Goal: Task Accomplishment & Management: Manage account settings

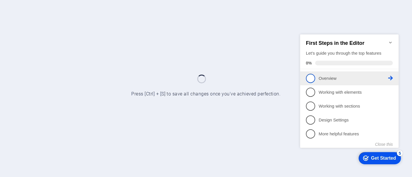
click at [332, 78] on p "Overview - incomplete" at bounding box center [353, 78] width 70 height 6
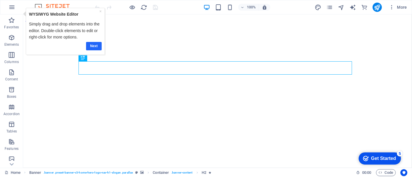
click at [95, 43] on link "Next" at bounding box center [94, 46] width 16 height 8
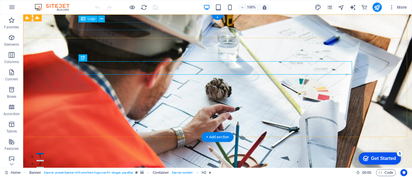
click at [134, 165] on div "[DOMAIN_NAME]" at bounding box center [218, 169] width 274 height 8
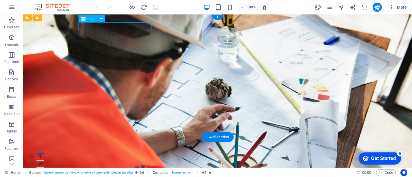
click at [134, 165] on div "[DOMAIN_NAME]" at bounding box center [218, 169] width 274 height 8
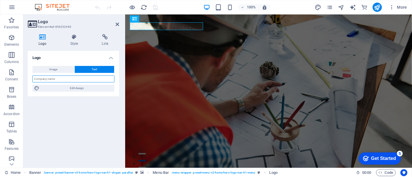
click at [64, 80] on input "text" at bounding box center [73, 79] width 82 height 7
type input "a"
type input "Arya Pumps Limited"
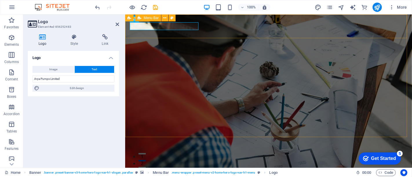
click at [172, 161] on div "Arya Pumps Limited Home About Values Services Contact" at bounding box center [268, 176] width 287 height 31
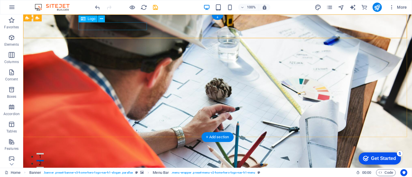
click at [129, 165] on div "Arya Pumps Limited" at bounding box center [218, 169] width 274 height 8
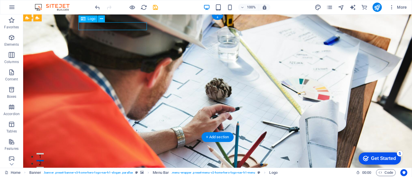
click at [129, 165] on div "Arya Pumps Limited" at bounding box center [218, 169] width 274 height 8
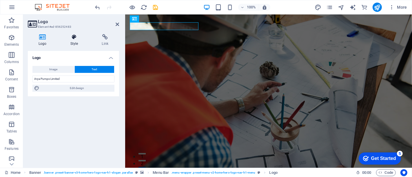
click at [73, 38] on icon at bounding box center [74, 37] width 29 height 6
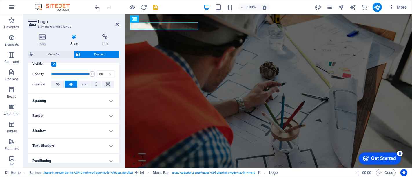
scroll to position [47, 0]
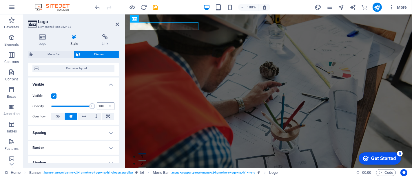
drag, startPoint x: 91, startPoint y: 106, endPoint x: 101, endPoint y: 106, distance: 9.9
click at [101, 106] on div "Opacity 100 %" at bounding box center [73, 106] width 82 height 9
type input "100"
drag, startPoint x: 90, startPoint y: 107, endPoint x: 97, endPoint y: 107, distance: 6.7
click at [97, 107] on div "Opacity 100 %" at bounding box center [73, 106] width 82 height 9
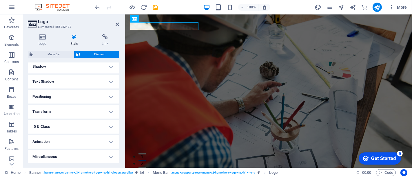
scroll to position [0, 0]
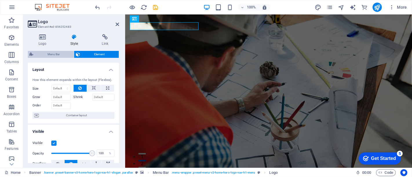
drag, startPoint x: 54, startPoint y: 50, endPoint x: 54, endPoint y: 52, distance: 2.9
click at [54, 50] on div "Logo Style Link Logo Image Text Drag files here, click to choose files or selec…" at bounding box center [73, 98] width 91 height 129
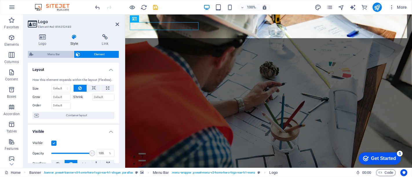
click at [56, 53] on span "Menu Bar" at bounding box center [53, 54] width 37 height 7
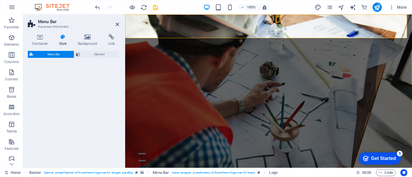
select select "rem"
select select "preset-menu-v2-home-hero-logo-nav-h1-menu"
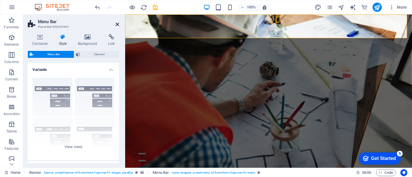
click at [117, 23] on icon at bounding box center [117, 24] width 3 height 5
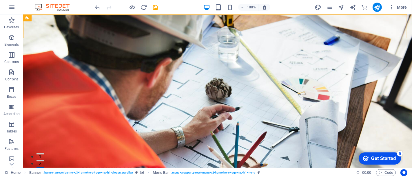
click at [160, 8] on div "100% More" at bounding box center [251, 7] width 315 height 9
click at [158, 8] on icon "save" at bounding box center [155, 7] width 7 height 7
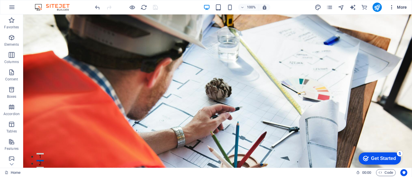
click at [392, 5] on icon "button" at bounding box center [392, 7] width 6 height 6
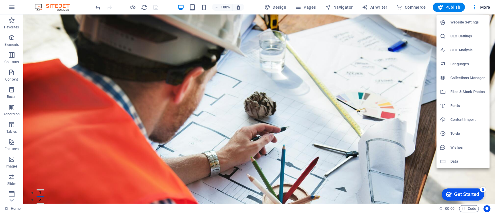
click at [412, 162] on h6 "Data" at bounding box center [468, 161] width 36 height 7
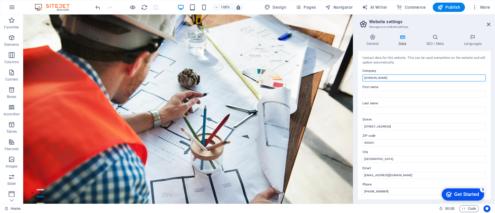
drag, startPoint x: 422, startPoint y: 92, endPoint x: 322, endPoint y: 79, distance: 101.4
drag, startPoint x: 400, startPoint y: 73, endPoint x: 393, endPoint y: 79, distance: 9.1
click at [394, 75] on div "Company [DOMAIN_NAME]" at bounding box center [423, 75] width 123 height 14
click at [12, 8] on icon "button" at bounding box center [11, 7] width 7 height 7
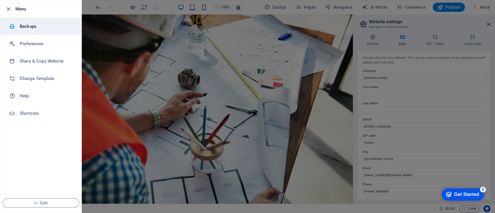
click at [21, 24] on h6 "Backups" at bounding box center [47, 26] width 54 height 7
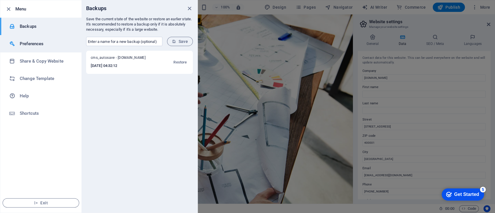
click at [27, 41] on h6 "Preferences" at bounding box center [47, 43] width 54 height 7
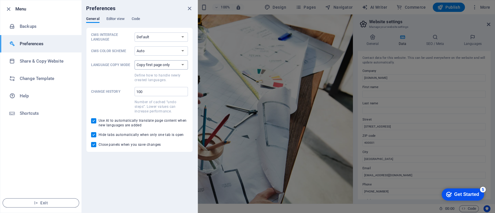
click at [161, 64] on select "Copy first page only Copy all pages" at bounding box center [160, 64] width 53 height 9
select select "all"
click at [134, 60] on select "Copy first page only Copy all pages" at bounding box center [160, 64] width 53 height 9
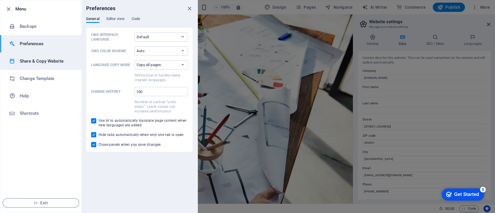
click at [26, 62] on h6 "Share & Copy Website" at bounding box center [47, 61] width 54 height 7
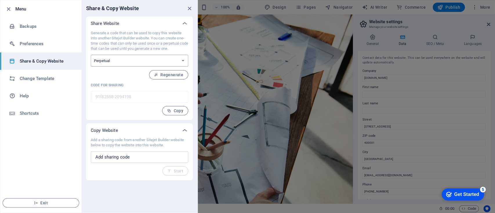
click at [128, 62] on select "One-time Perpetual" at bounding box center [139, 61] width 97 height 12
click at [125, 168] on div "Add a sharing code from another Sitejet Builder website below to copy the websi…" at bounding box center [139, 156] width 97 height 38
click at [124, 161] on input "text" at bounding box center [139, 157] width 97 height 12
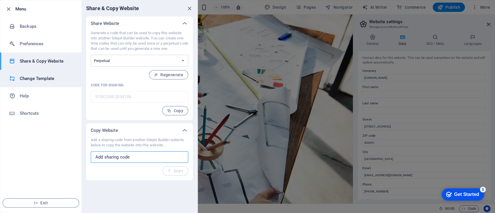
click at [31, 77] on h6 "Change Template" at bounding box center [47, 78] width 54 height 7
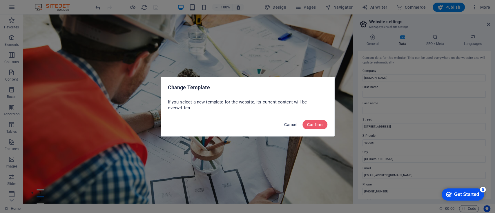
click at [296, 124] on span "Cancel" at bounding box center [290, 124] width 13 height 5
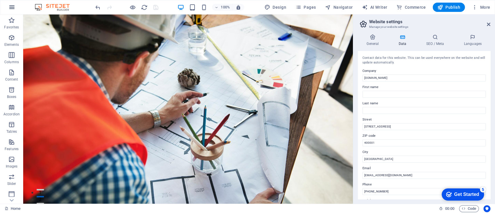
click at [11, 8] on icon "button" at bounding box center [11, 7] width 7 height 7
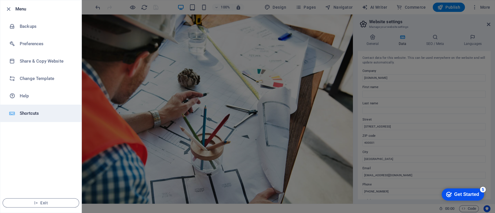
click at [33, 116] on h6 "Shortcuts" at bounding box center [47, 113] width 54 height 7
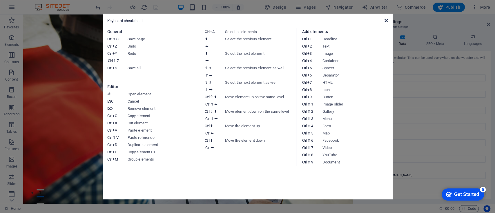
click at [385, 21] on icon at bounding box center [385, 20] width 3 height 5
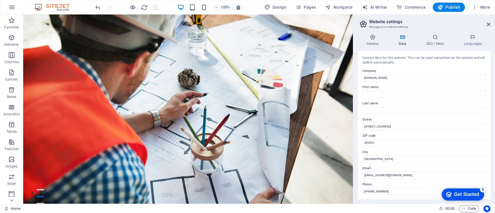
click at [412, 24] on header "Website settings Manage your website settings" at bounding box center [424, 21] width 131 height 15
click at [412, 25] on icon at bounding box center [488, 24] width 3 height 5
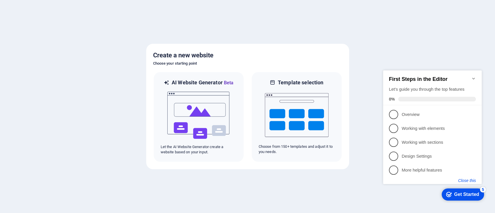
click at [467, 181] on button "Close this" at bounding box center [467, 180] width 18 height 5
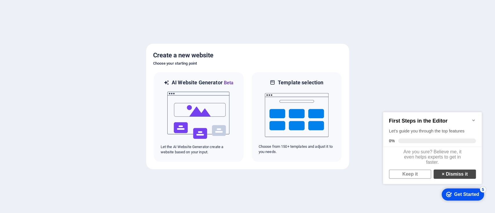
click at [441, 174] on link "× Dismiss it" at bounding box center [454, 174] width 42 height 9
